Goal: Book appointment/travel/reservation

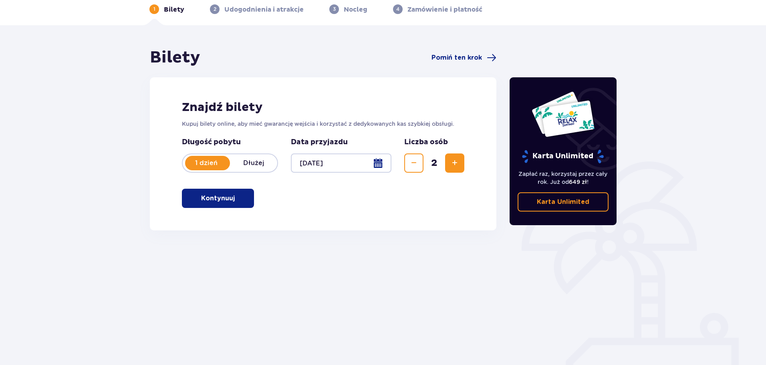
scroll to position [40, 0]
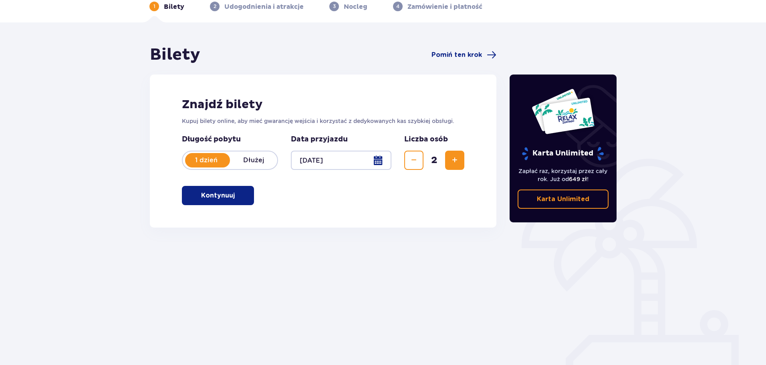
click at [210, 202] on button "Kontynuuj" at bounding box center [218, 195] width 72 height 19
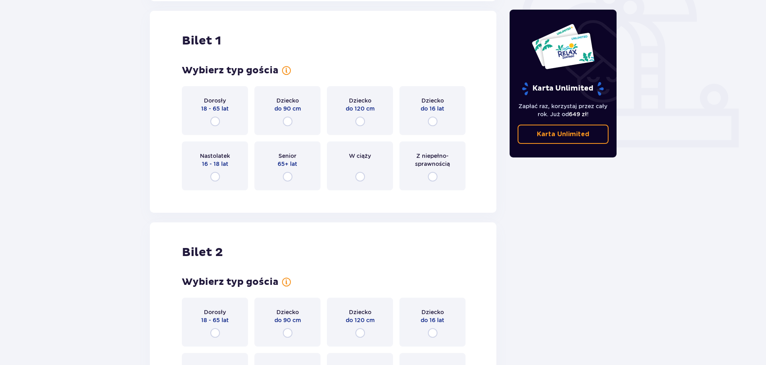
scroll to position [268, 0]
click at [283, 111] on span "do 90 cm" at bounding box center [288, 107] width 26 height 8
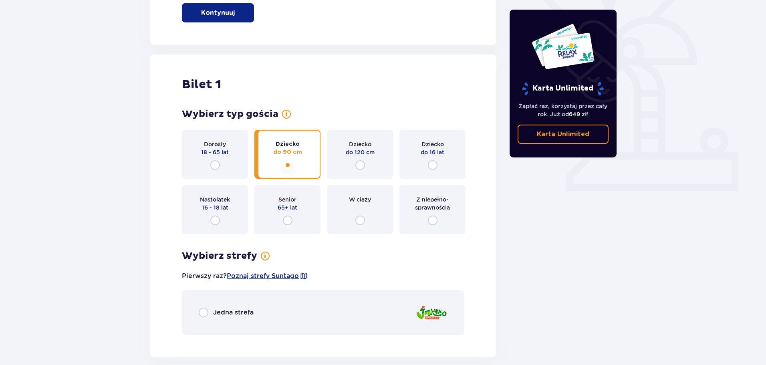
click at [223, 162] on div "Dorosły 18 - 65 lat" at bounding box center [215, 154] width 66 height 49
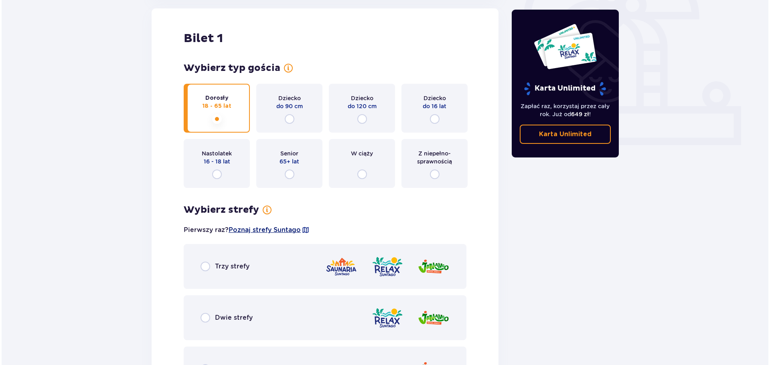
scroll to position [380, 0]
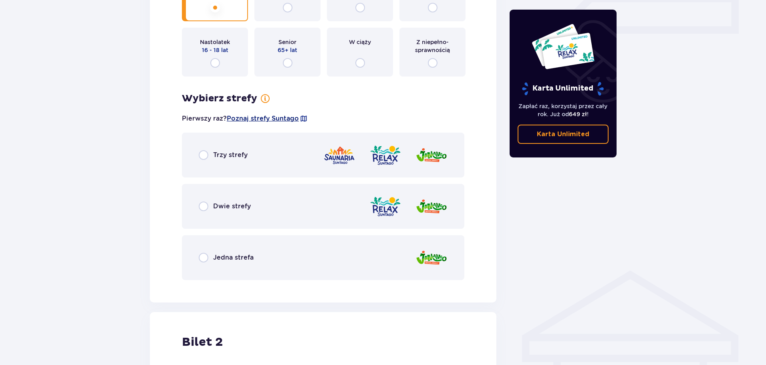
click at [278, 117] on span "Poznaj strefy Suntago" at bounding box center [263, 118] width 72 height 9
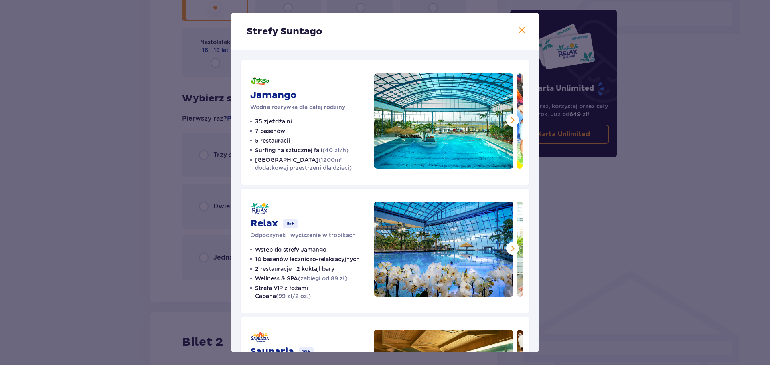
click at [271, 106] on p "Wodna rozrywka dla całej rodziny" at bounding box center [297, 107] width 95 height 8
click at [329, 237] on p "Odpoczynek i wyciszenie w tropikach" at bounding box center [302, 235] width 105 height 8
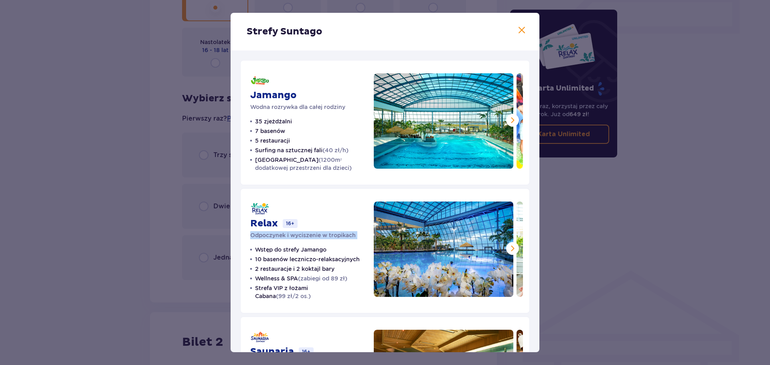
click at [329, 237] on p "Odpoczynek i wyciszenie w tropikach" at bounding box center [302, 235] width 105 height 8
click at [353, 228] on div "Relax 16+ Odpoczynek i wyciszenie w tropikach" at bounding box center [302, 221] width 105 height 38
click at [525, 30] on div "Strefy Suntago" at bounding box center [384, 32] width 309 height 38
click at [522, 32] on span at bounding box center [522, 31] width 10 height 10
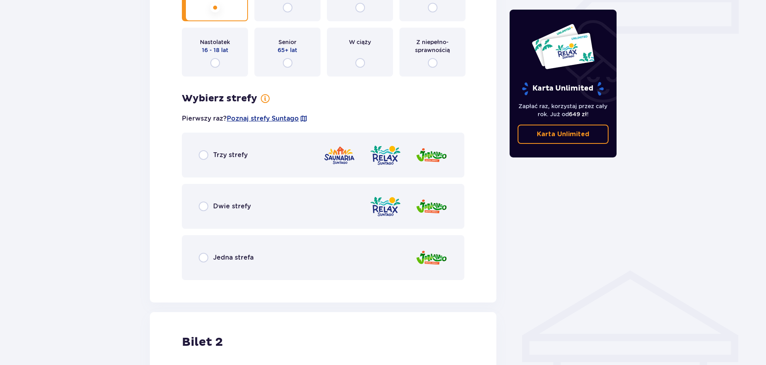
click at [252, 205] on div "Dwie strefy" at bounding box center [323, 206] width 283 height 45
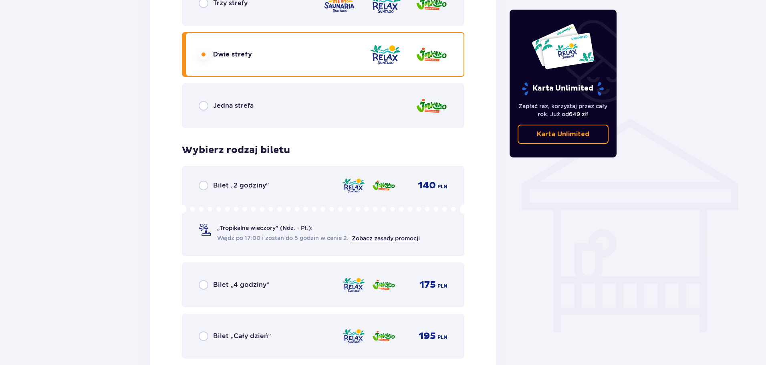
scroll to position [547, 0]
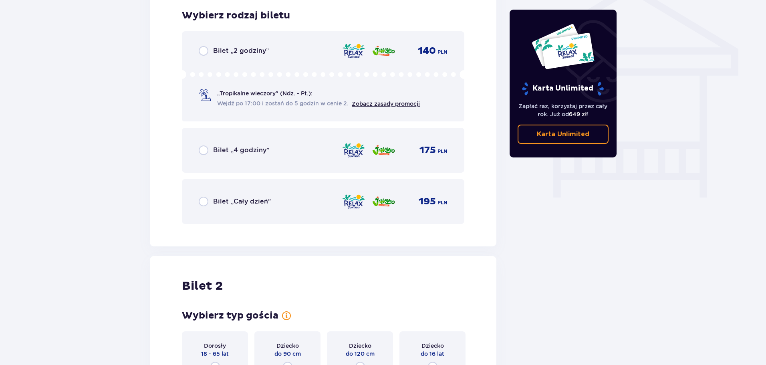
click at [250, 207] on div "Bilet „Cały dzień” 195 PLN" at bounding box center [323, 201] width 249 height 17
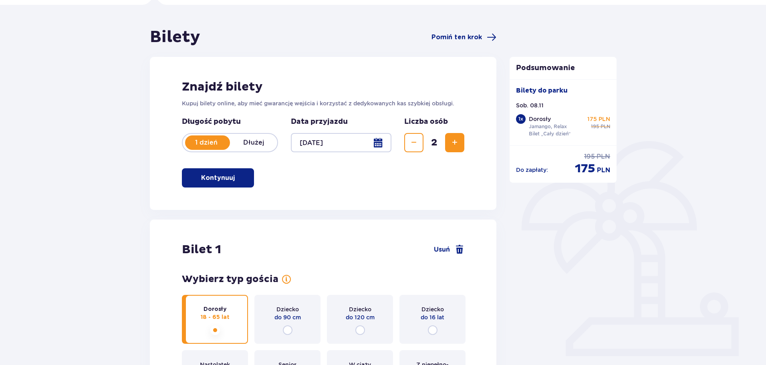
scroll to position [45, 0]
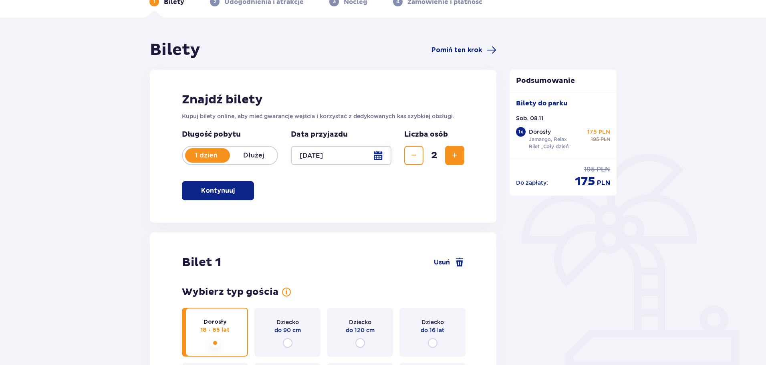
click at [453, 150] on button "Zwiększ" at bounding box center [454, 155] width 19 height 19
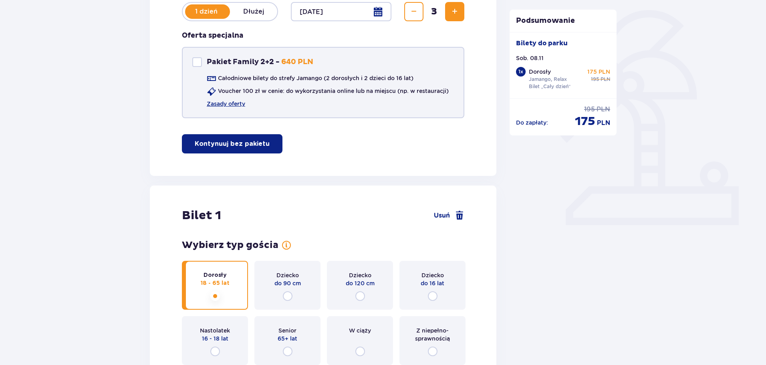
scroll to position [168, 0]
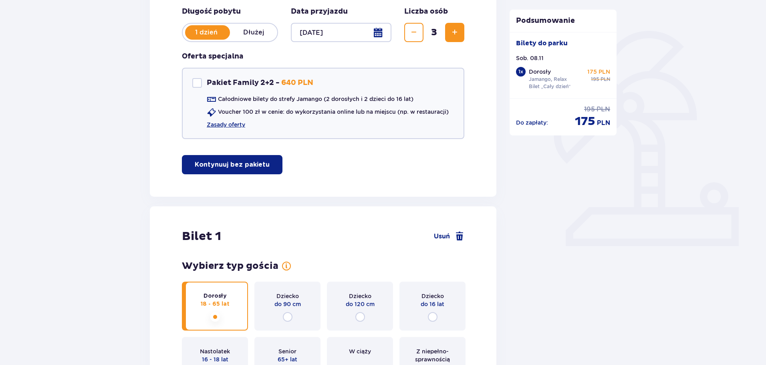
click at [421, 33] on button "Zmniejsz" at bounding box center [413, 32] width 19 height 19
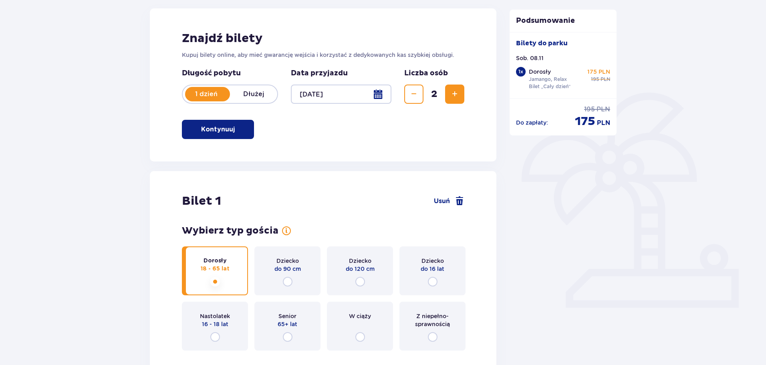
scroll to position [248, 0]
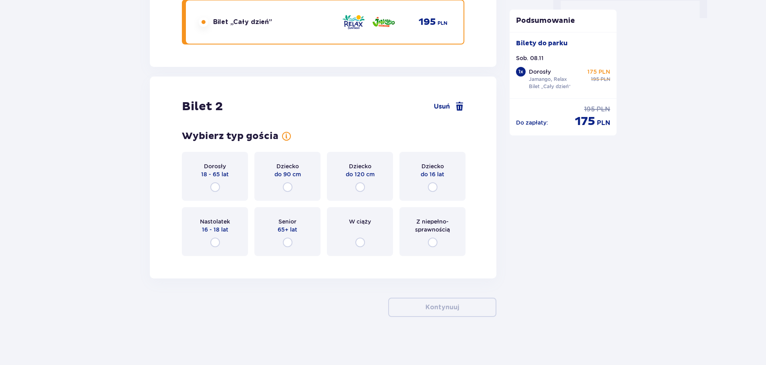
click at [224, 170] on span "Dorosły" at bounding box center [215, 166] width 22 height 8
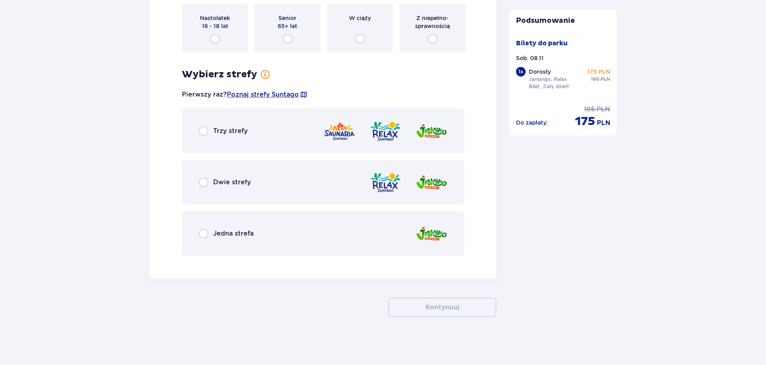
click at [228, 179] on span "Dwie strefy" at bounding box center [232, 182] width 38 height 9
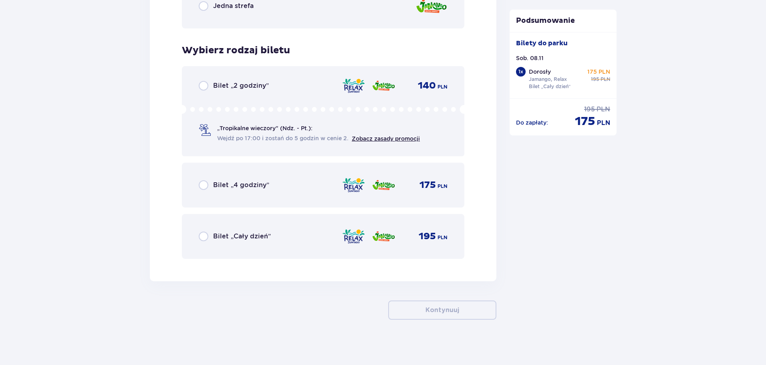
scroll to position [1281, 0]
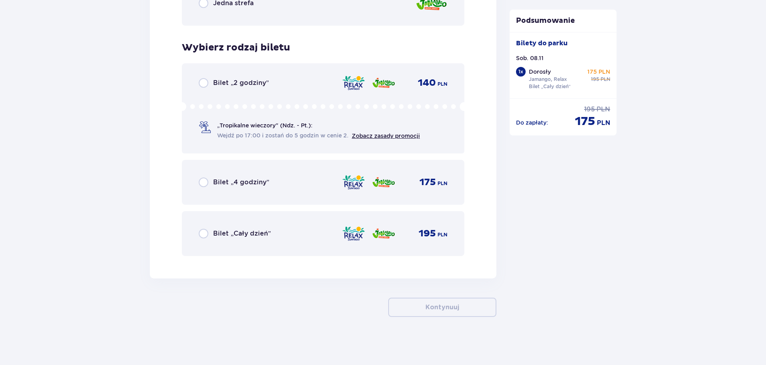
click at [228, 224] on div "Bilet „Cały dzień” 195 PLN" at bounding box center [323, 233] width 283 height 45
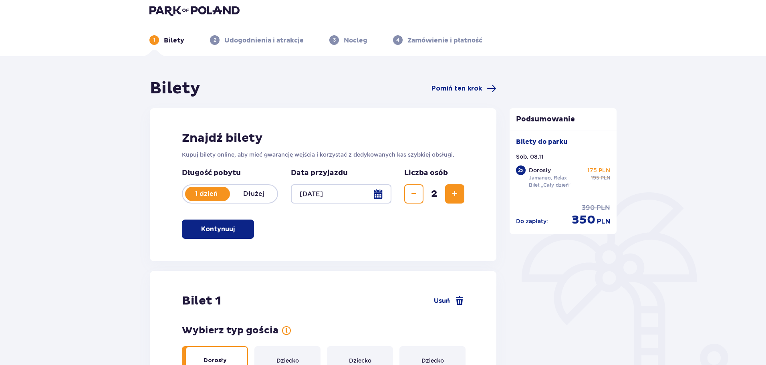
scroll to position [0, 0]
